Goal: Transaction & Acquisition: Subscribe to service/newsletter

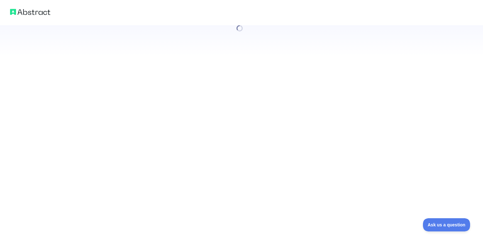
click at [80, 161] on div at bounding box center [241, 122] width 483 height 244
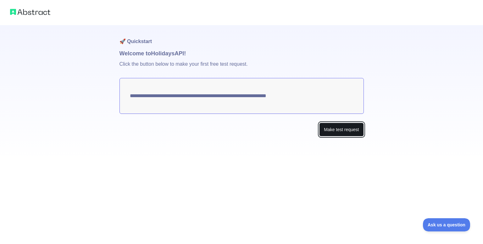
click at [339, 130] on button "Make test request" at bounding box center [341, 130] width 44 height 14
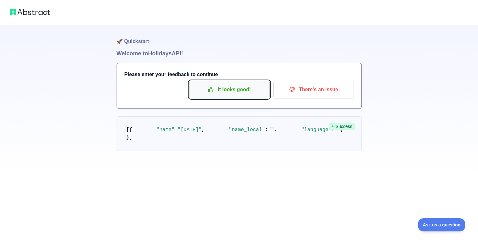
click at [232, 93] on p "It looks good!" at bounding box center [229, 89] width 71 height 11
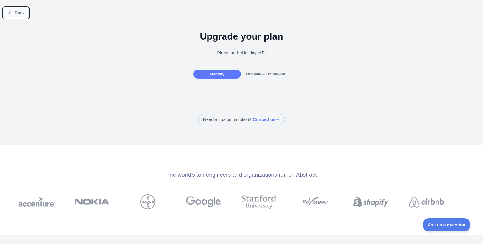
click at [20, 15] on span "Back" at bounding box center [20, 12] width 10 height 5
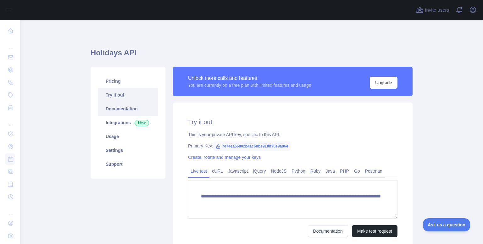
click at [116, 109] on link "Documentation" at bounding box center [128, 109] width 60 height 14
